Goal: Participate in discussion: Engage in conversation with other users on a specific topic

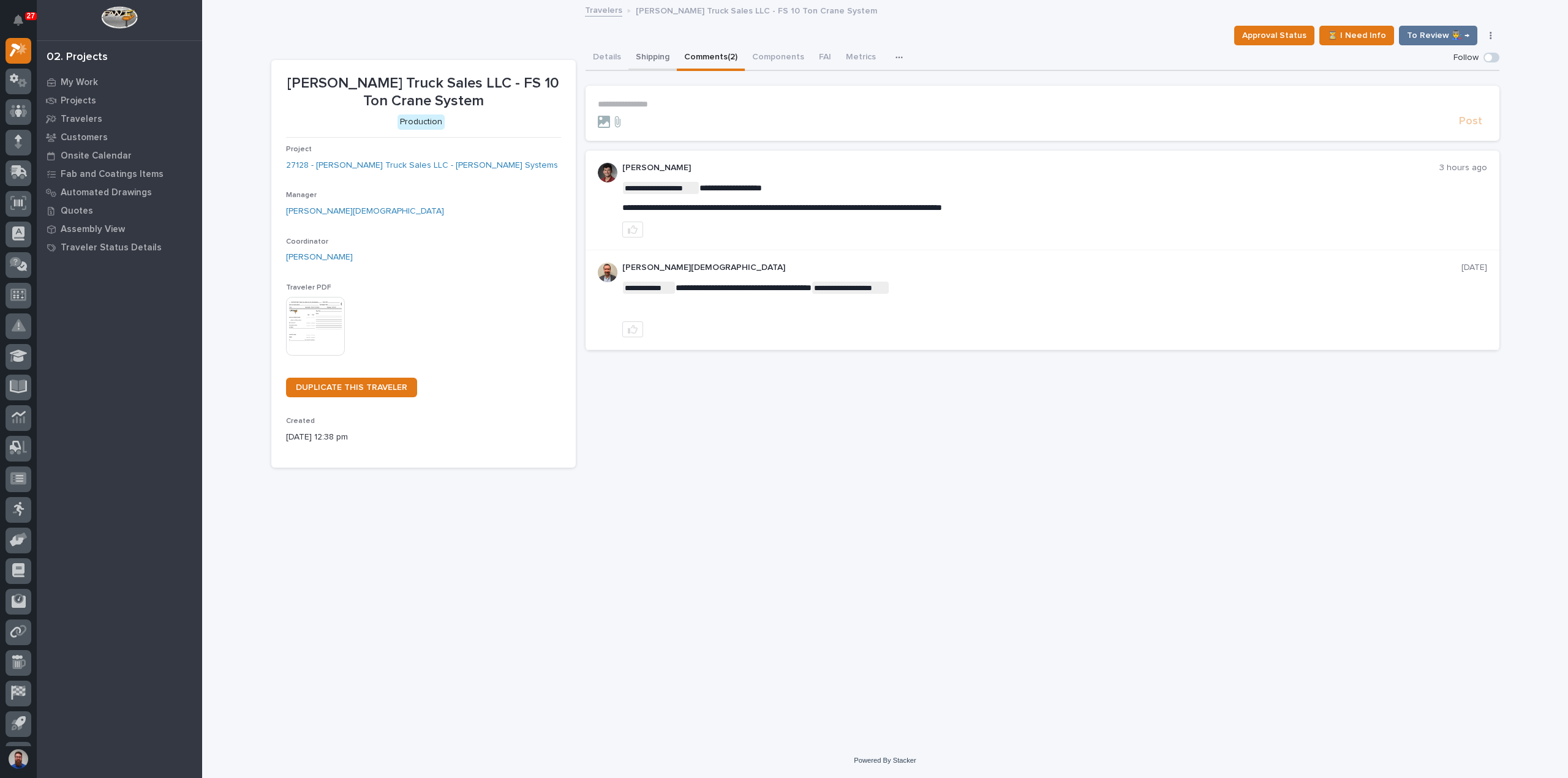
click at [603, 59] on button "Details" at bounding box center [607, 58] width 43 height 26
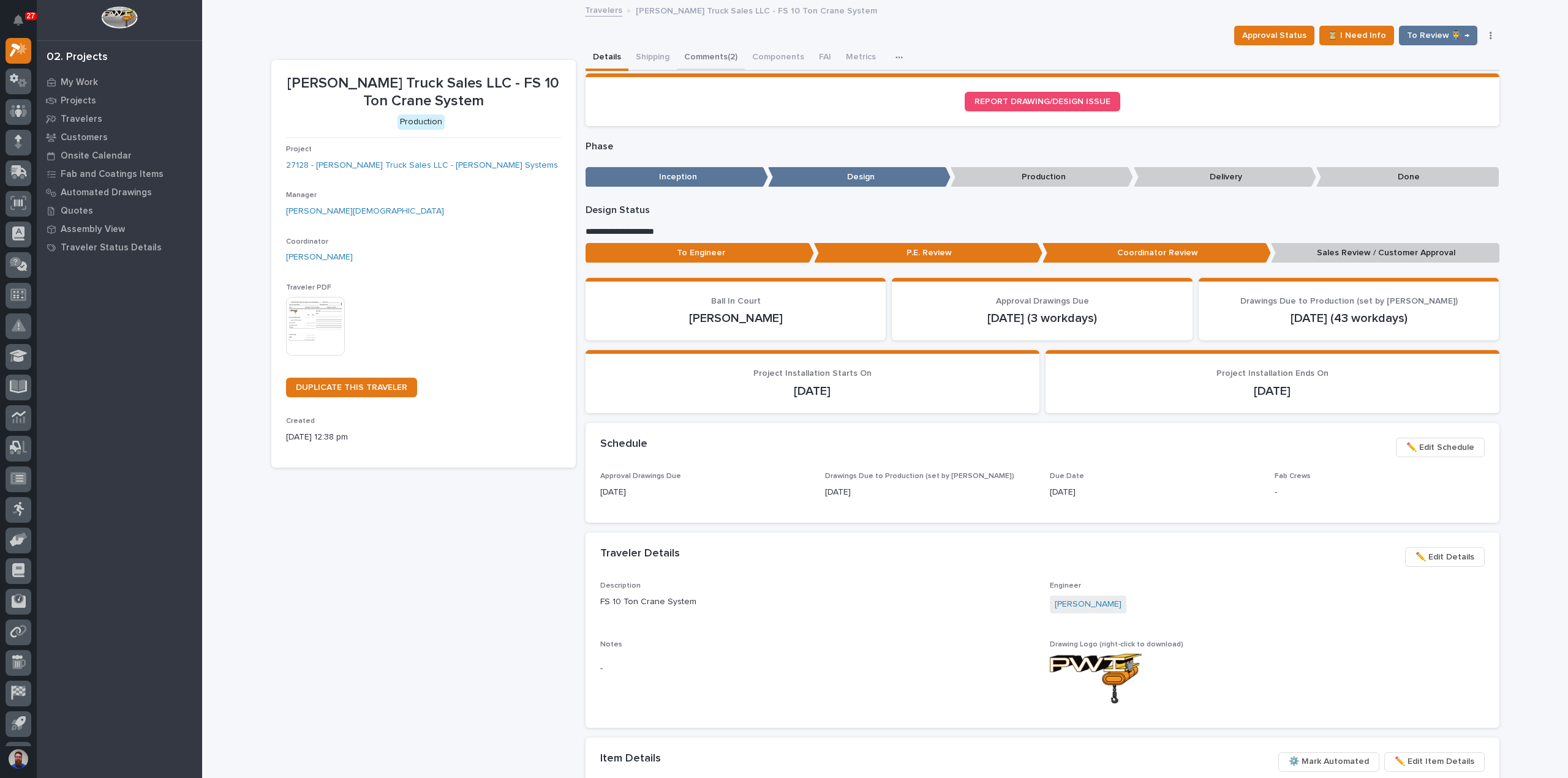
click at [696, 52] on button "Comments (2)" at bounding box center [711, 58] width 68 height 26
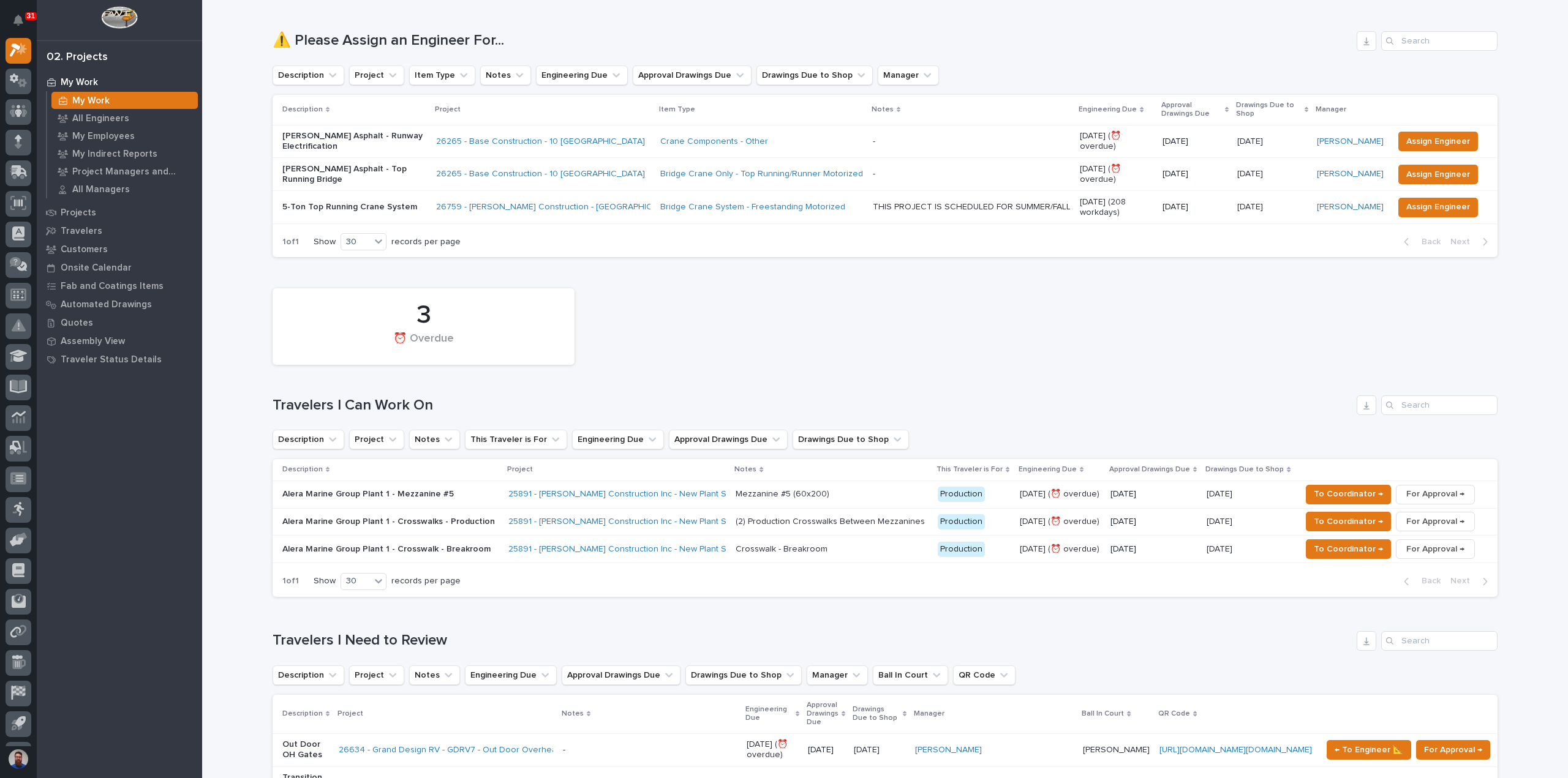
scroll to position [408, 0]
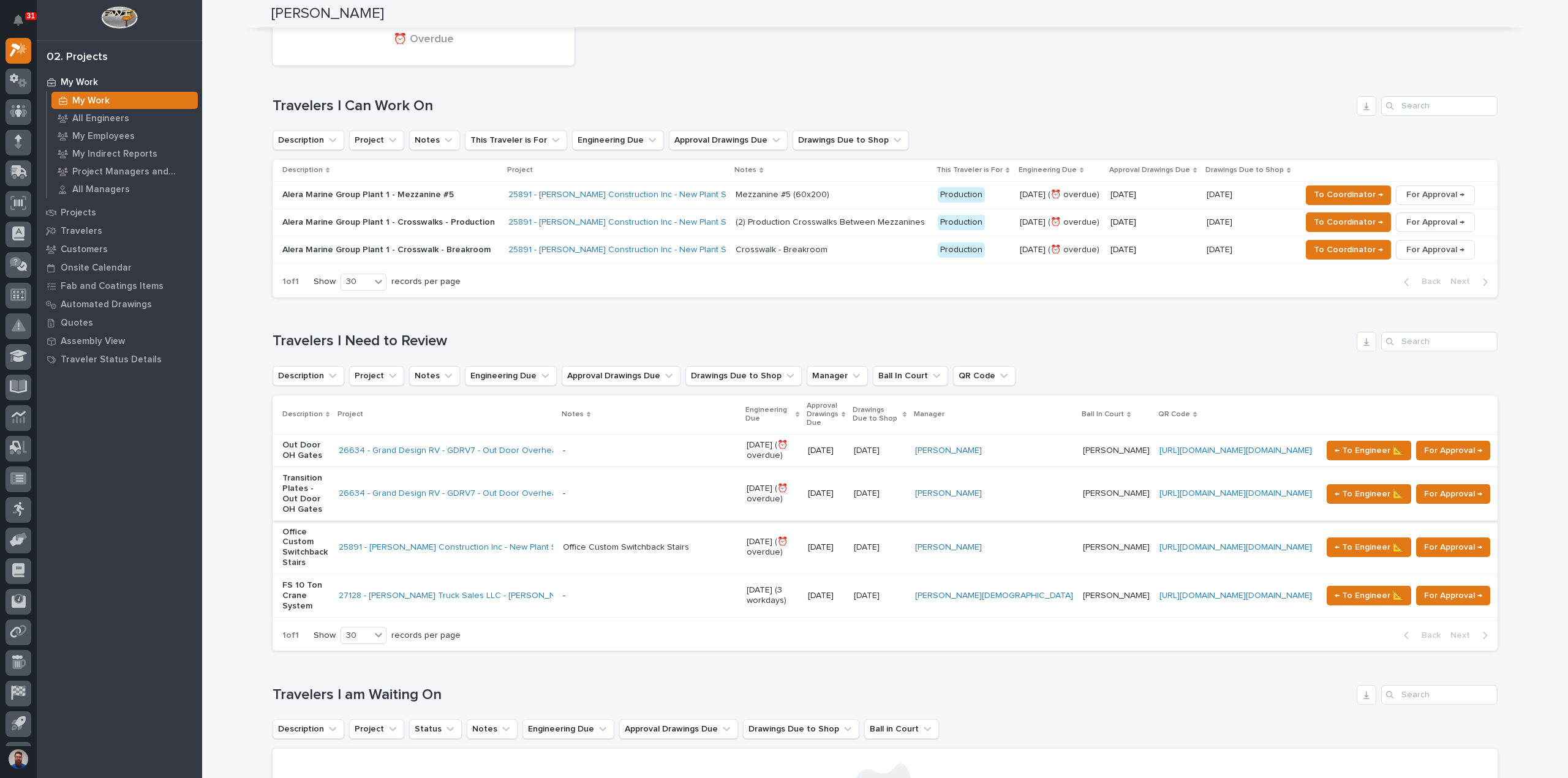
drag, startPoint x: 437, startPoint y: 480, endPoint x: 440, endPoint y: 470, distance: 10.4
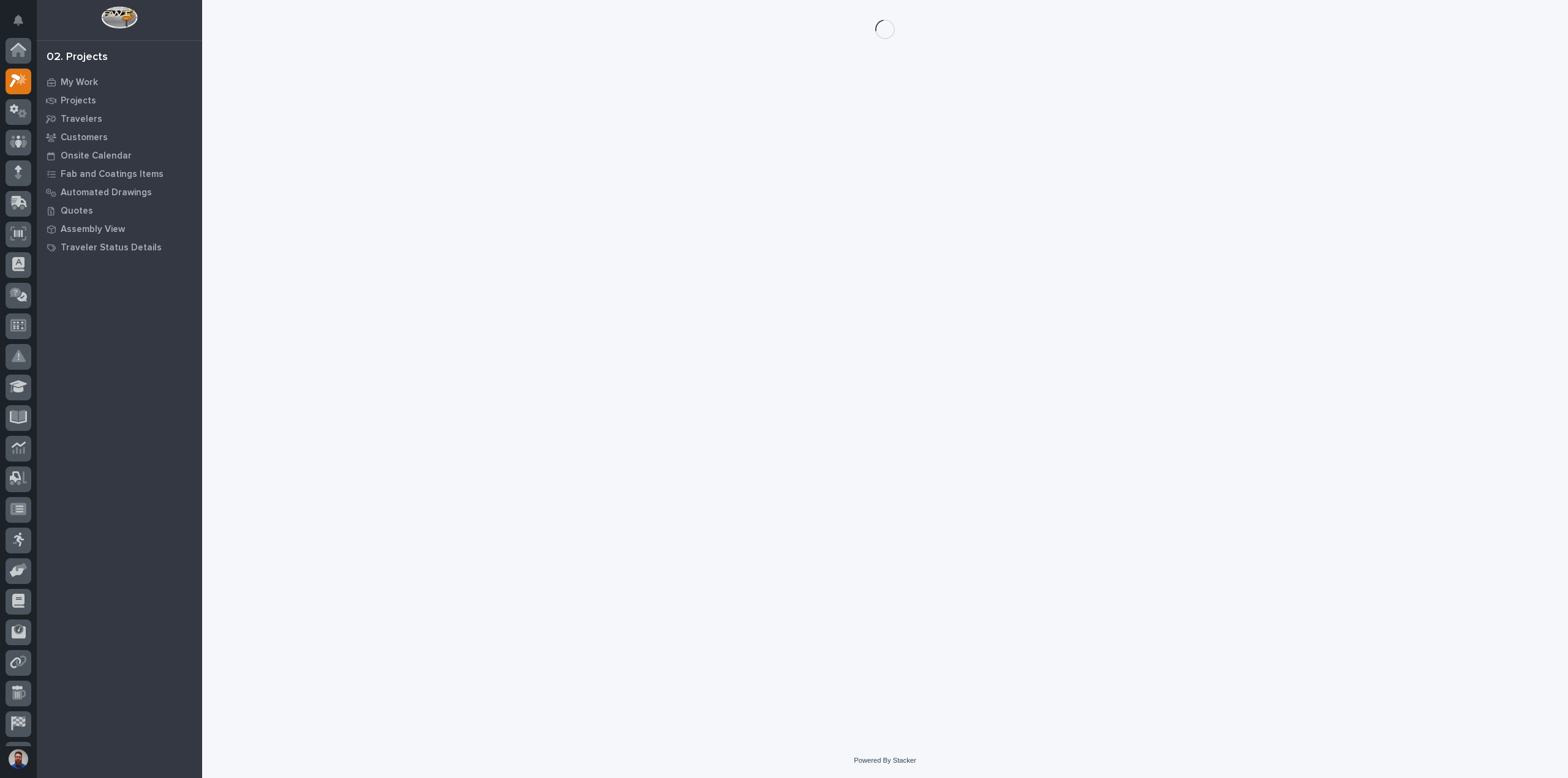
scroll to position [31, 0]
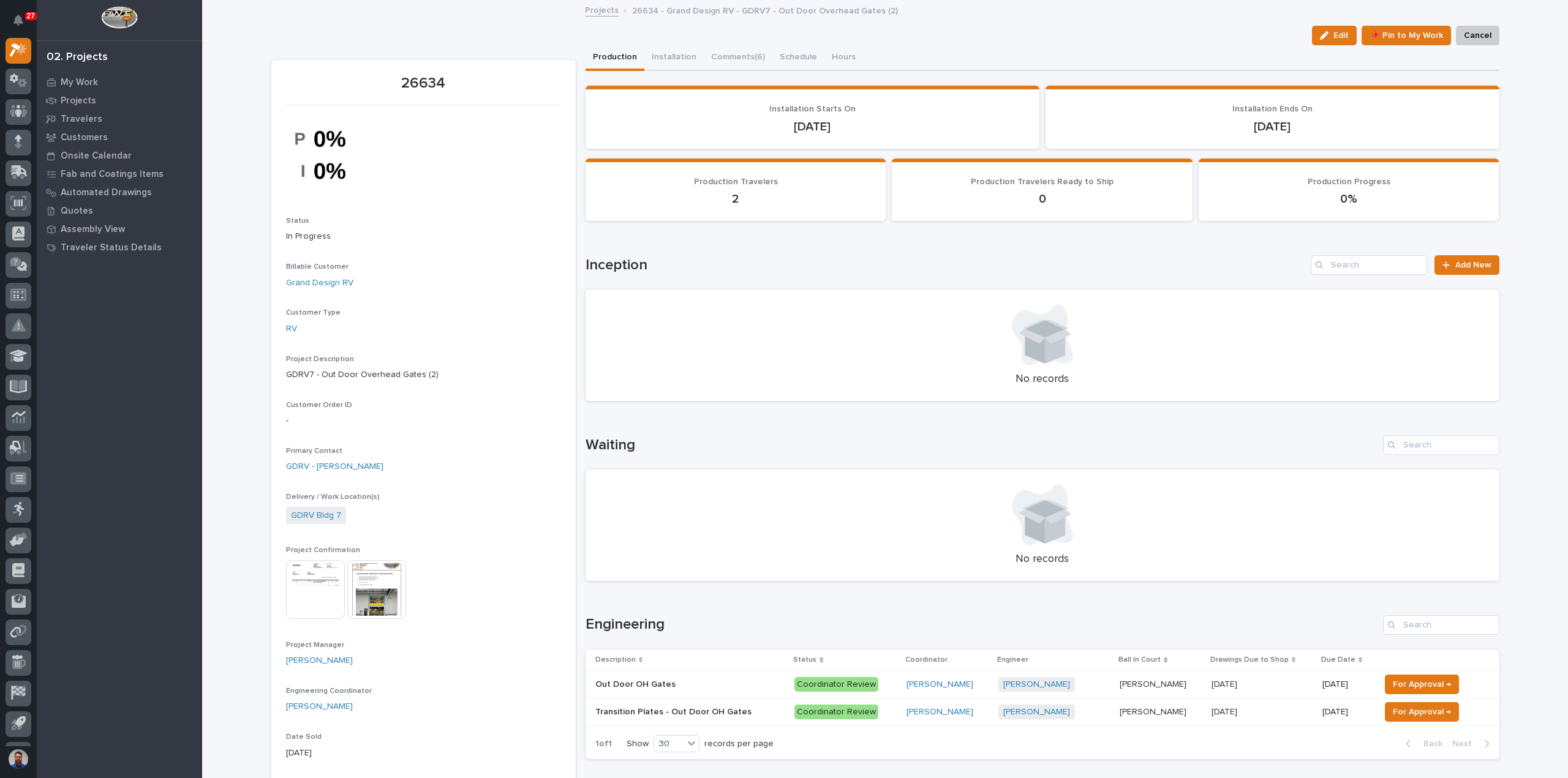
click at [703, 693] on div "Out Door OH Gates Out Door OH Gates" at bounding box center [691, 685] width 190 height 21
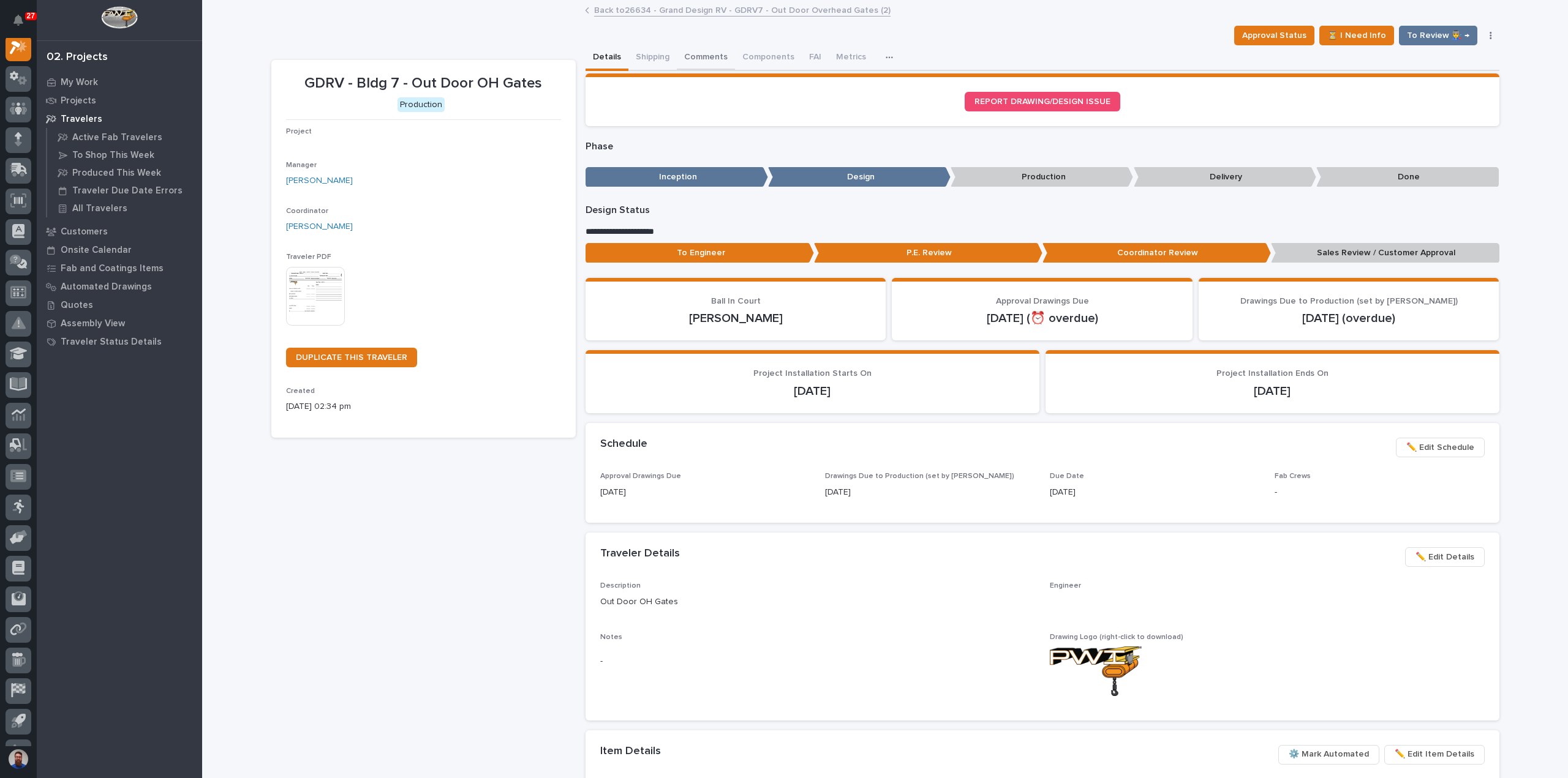
scroll to position [31, 0]
click at [692, 58] on button "Comments (7)" at bounding box center [711, 58] width 69 height 26
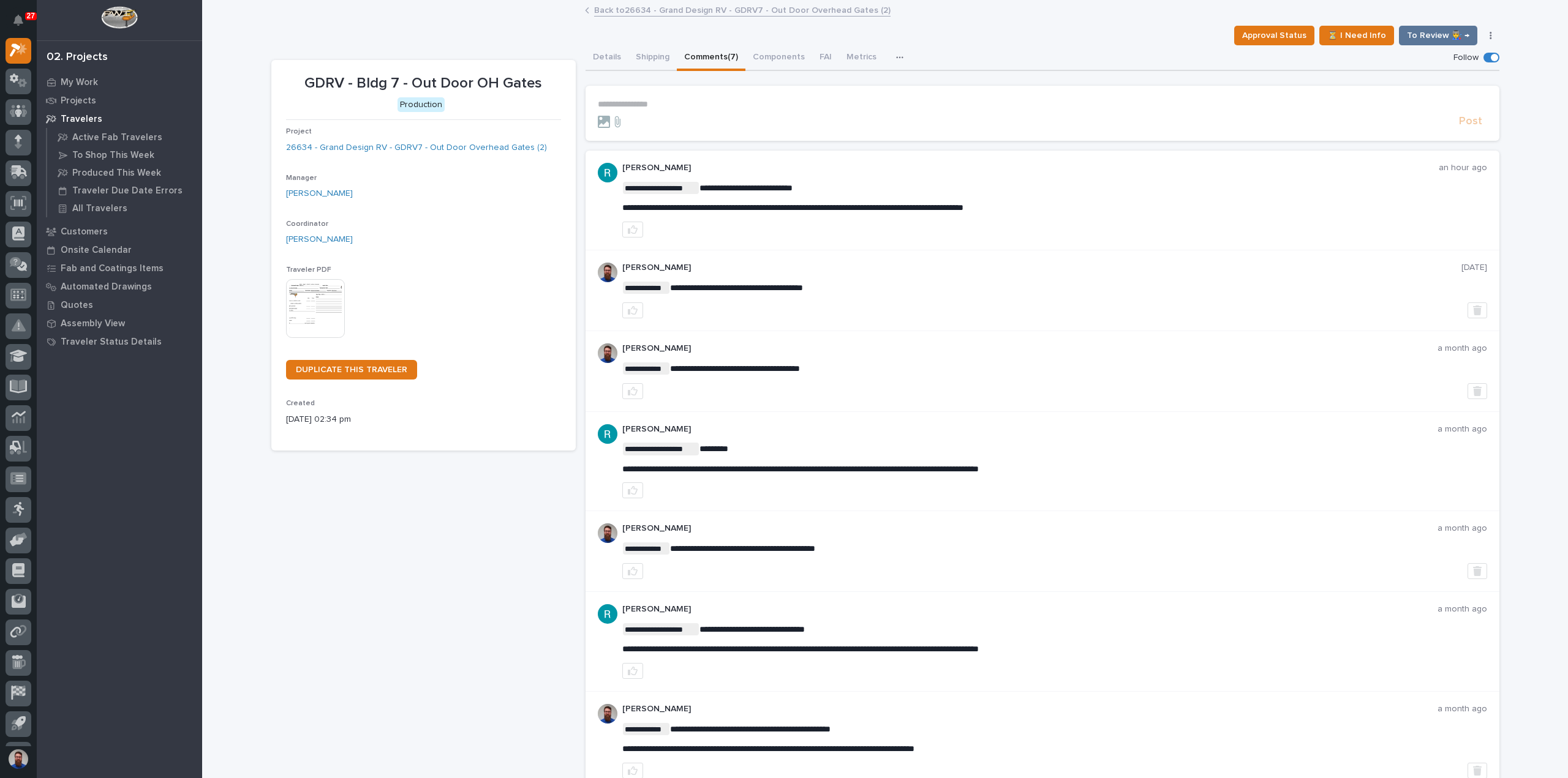
click at [653, 104] on p "**********" at bounding box center [1043, 104] width 889 height 10
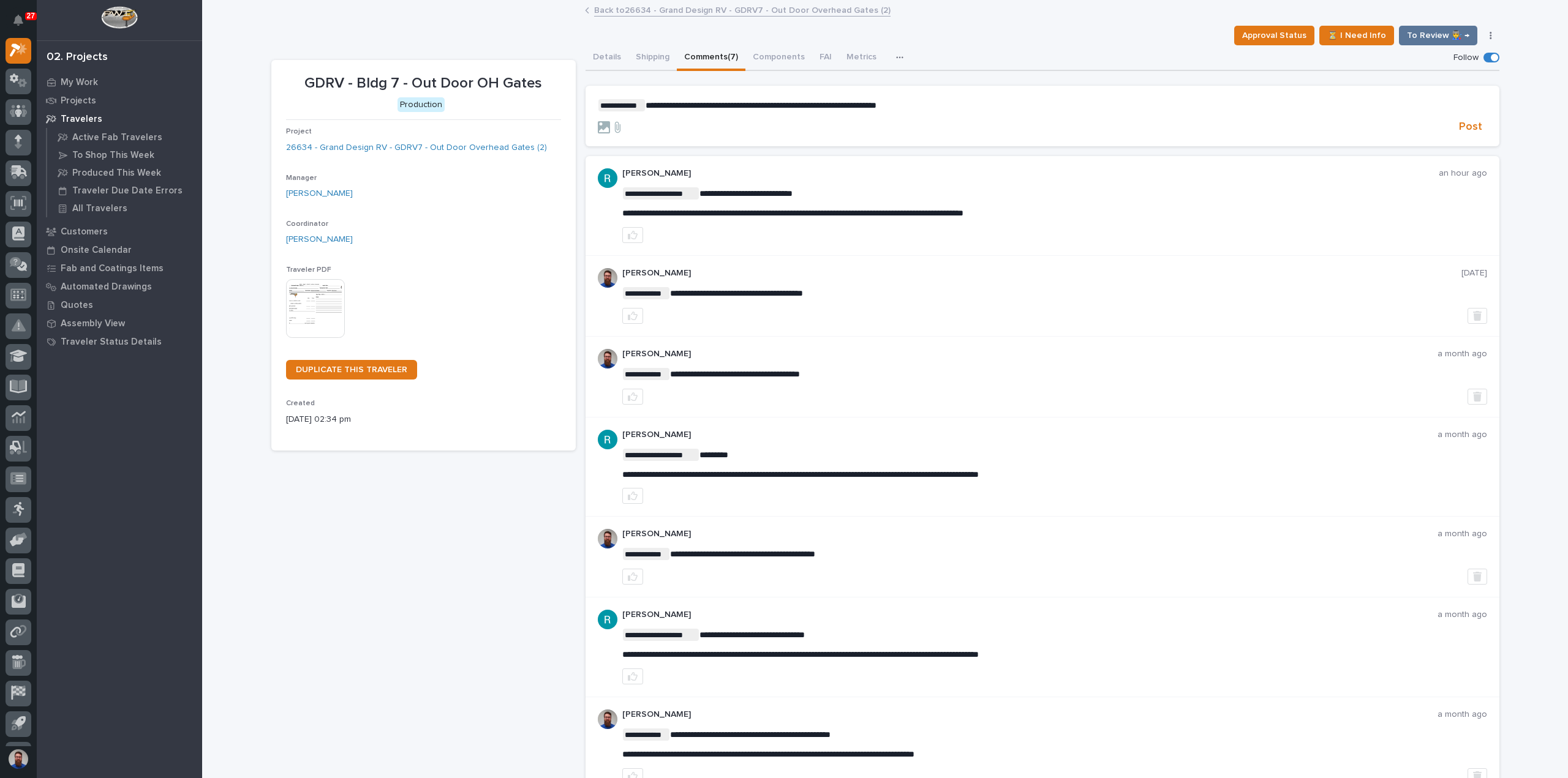
drag, startPoint x: 775, startPoint y: 104, endPoint x: 789, endPoint y: 104, distance: 14.0
click at [775, 104] on span "**********" at bounding box center [761, 105] width 231 height 9
click at [1478, 130] on button "Post" at bounding box center [1471, 127] width 33 height 14
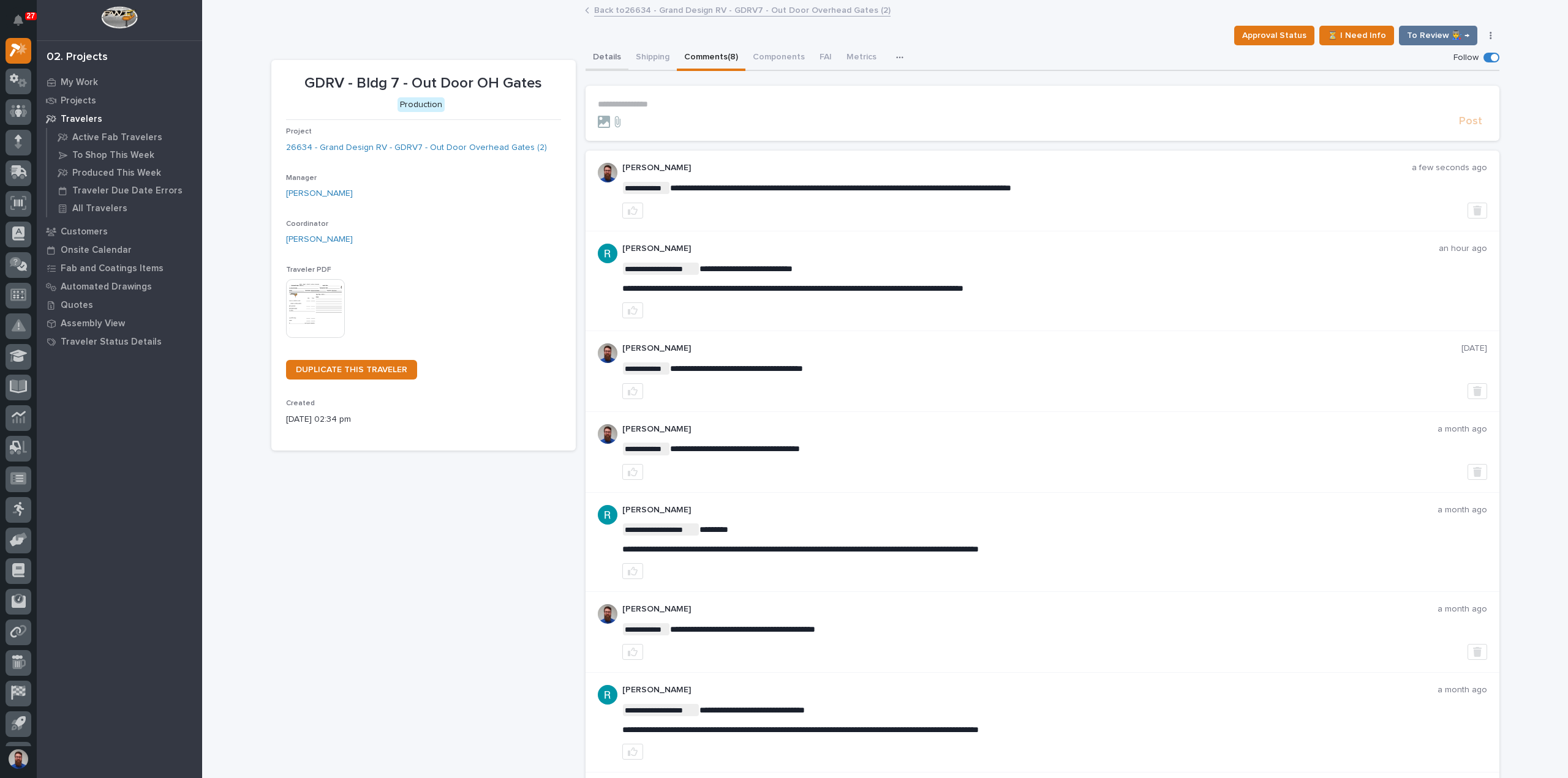
click at [607, 52] on button "Details" at bounding box center [607, 58] width 43 height 26
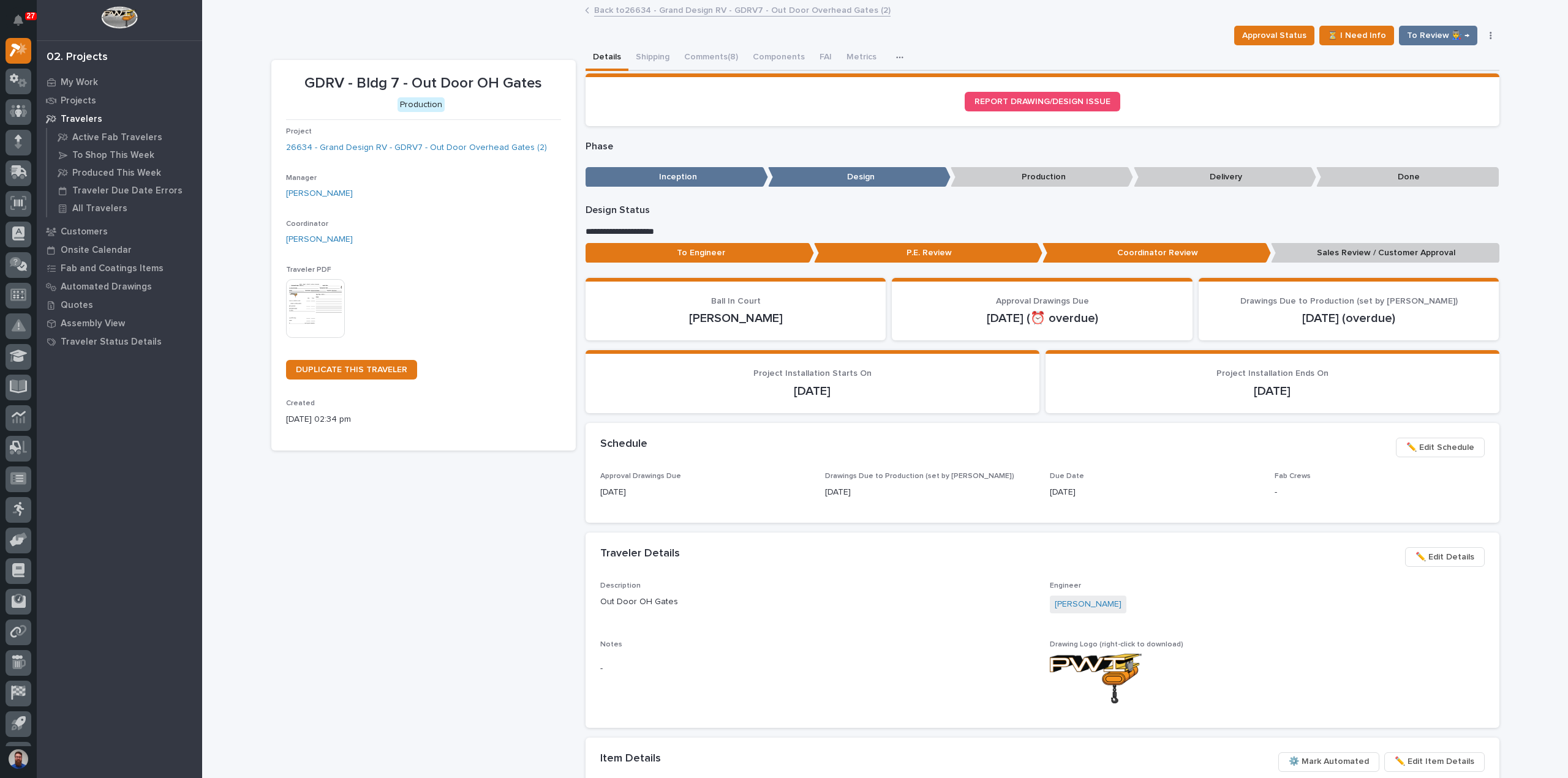
click at [1318, 253] on p "Sales Review / Customer Approval" at bounding box center [1385, 253] width 229 height 21
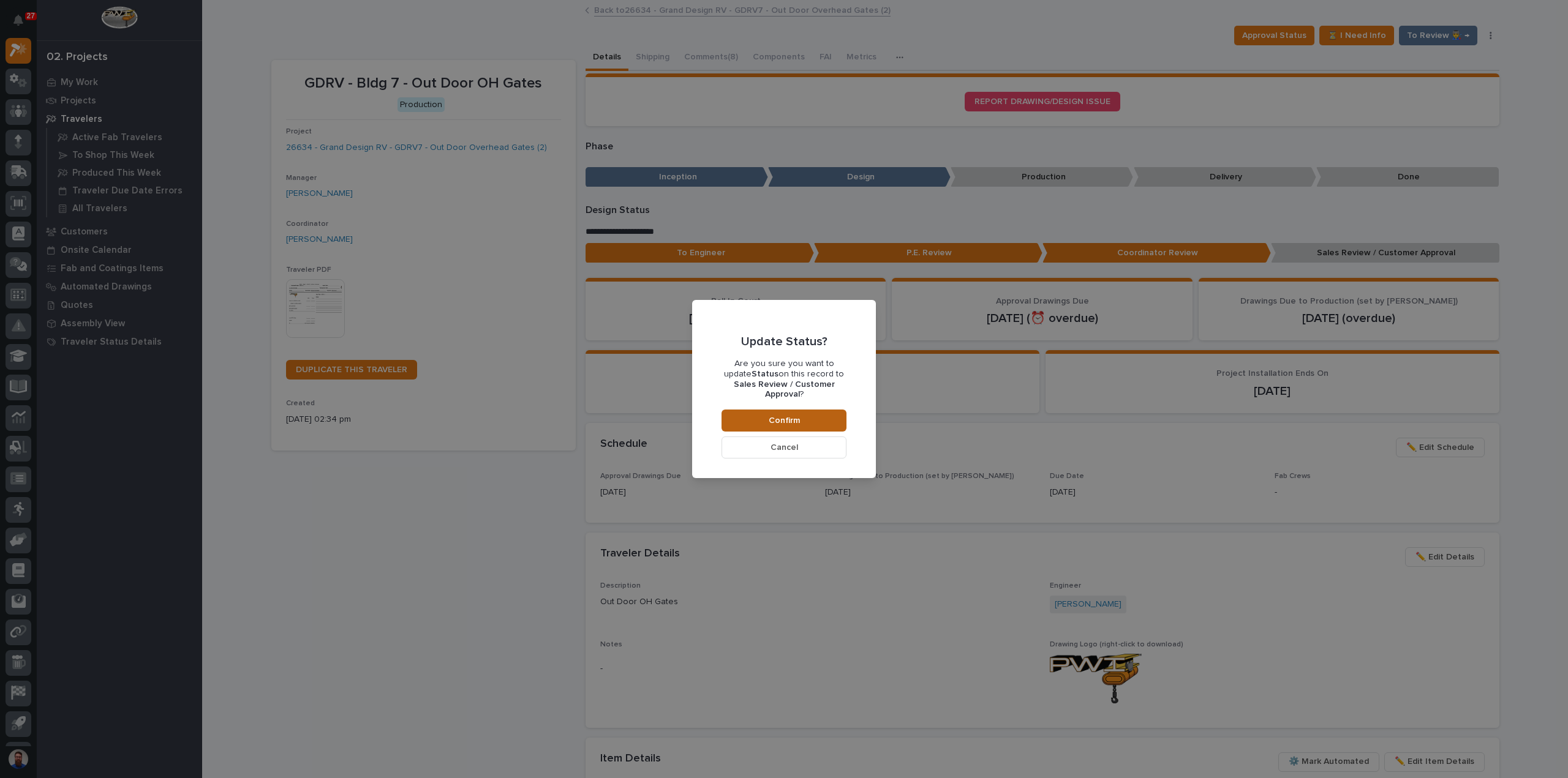
click at [833, 410] on button "Confirm" at bounding box center [784, 421] width 125 height 22
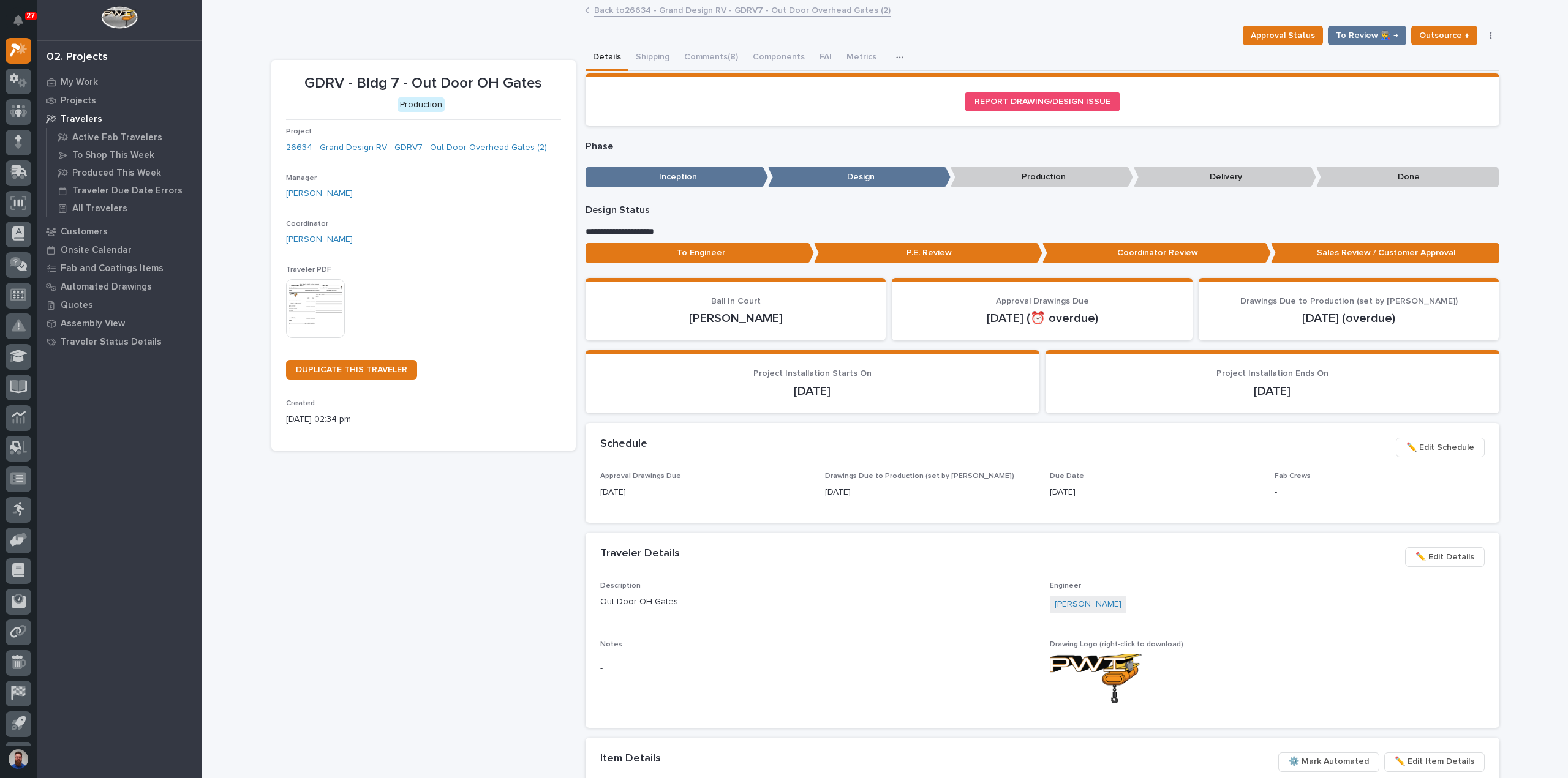
scroll to position [73, 0]
